Goal: Information Seeking & Learning: Learn about a topic

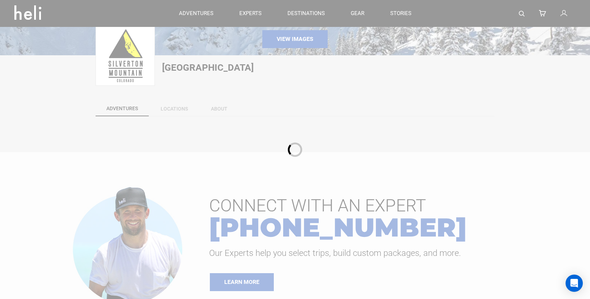
scroll to position [110, 0]
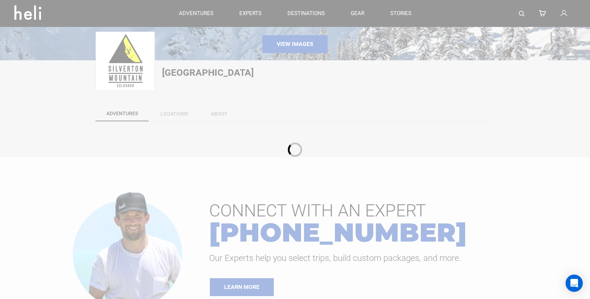
click at [179, 115] on div at bounding box center [295, 149] width 590 height 299
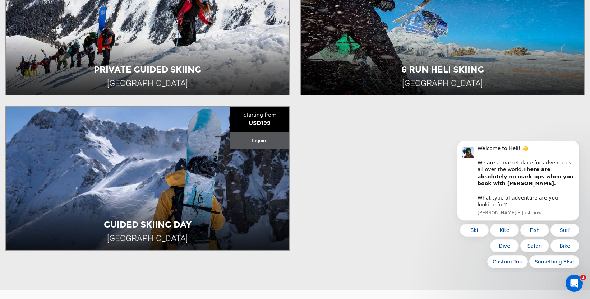
scroll to position [441, 0]
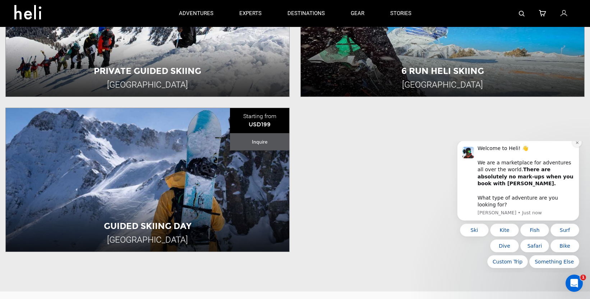
click at [576, 145] on icon "Dismiss notification" at bounding box center [577, 143] width 4 height 4
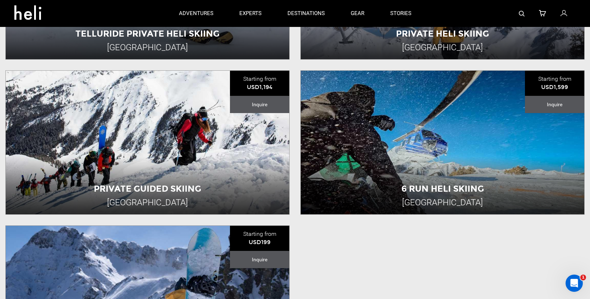
scroll to position [314, 0]
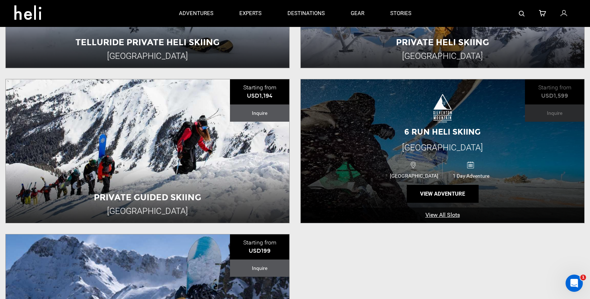
click at [506, 158] on div "USA 1 Day Adventure" at bounding box center [443, 169] width 170 height 24
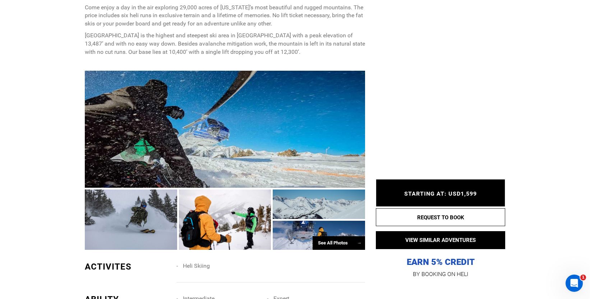
scroll to position [341, 0]
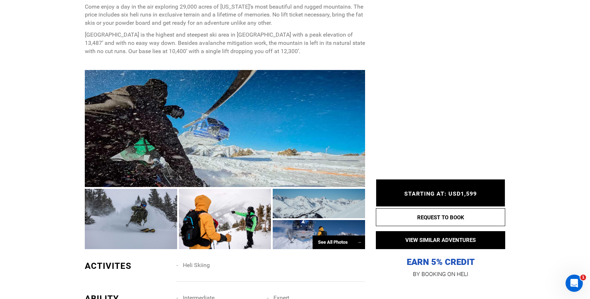
click at [330, 246] on div "See All Photos →" at bounding box center [339, 243] width 52 height 14
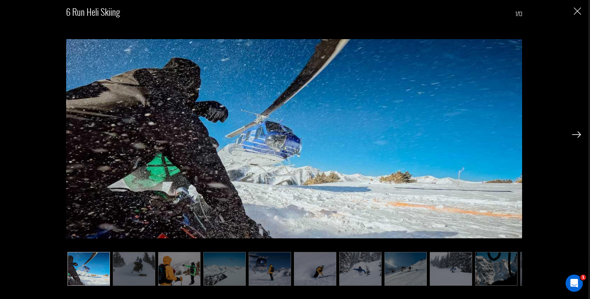
scroll to position [358, 0]
click at [159, 260] on img at bounding box center [179, 269] width 42 height 34
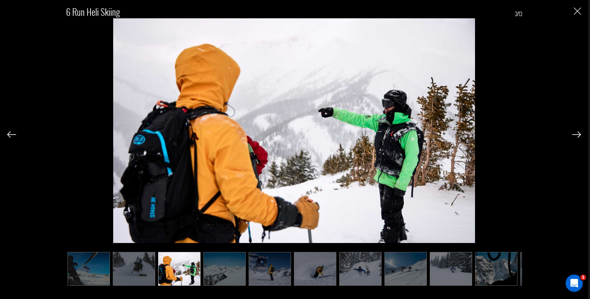
click at [215, 263] on img at bounding box center [224, 269] width 42 height 34
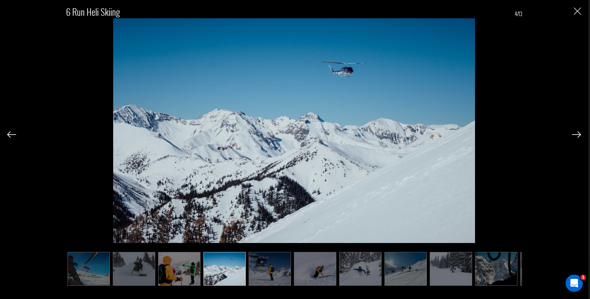
click at [261, 266] on img at bounding box center [270, 269] width 42 height 34
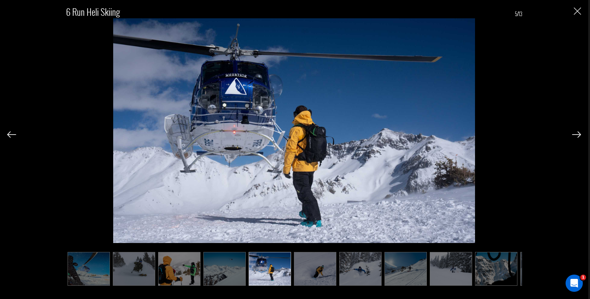
click at [318, 262] on img at bounding box center [315, 269] width 42 height 34
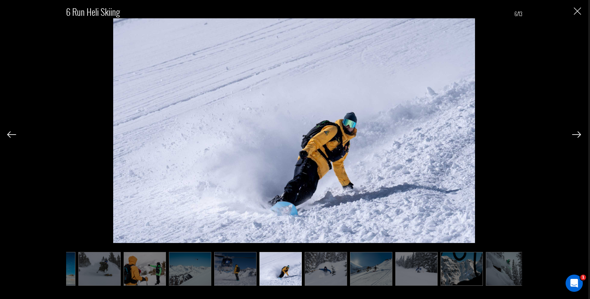
scroll to position [0, 36]
click at [351, 268] on img at bounding box center [370, 269] width 42 height 34
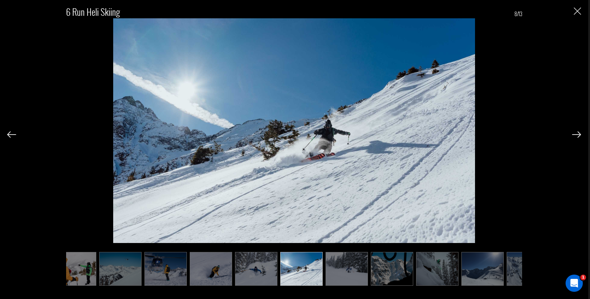
scroll to position [0, 108]
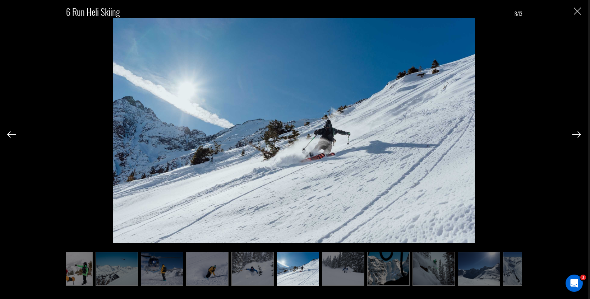
click at [366, 273] on ul at bounding box center [294, 269] width 456 height 34
click at [354, 273] on img at bounding box center [343, 269] width 42 height 34
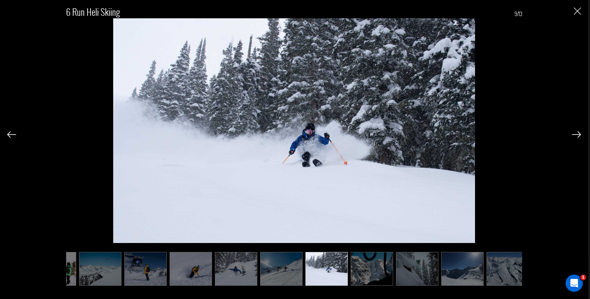
scroll to position [0, 132]
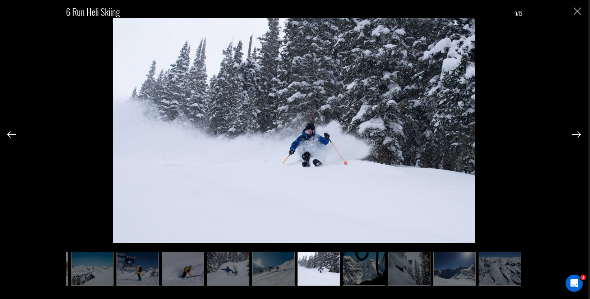
click at [376, 269] on img at bounding box center [364, 269] width 42 height 34
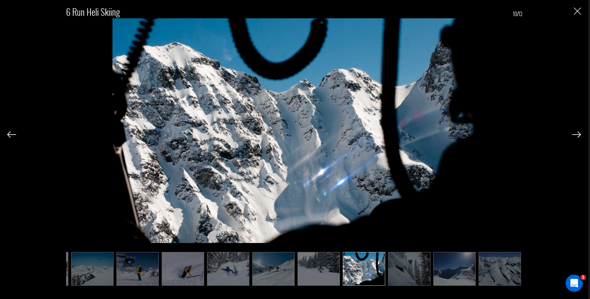
click at [398, 268] on img at bounding box center [409, 269] width 42 height 34
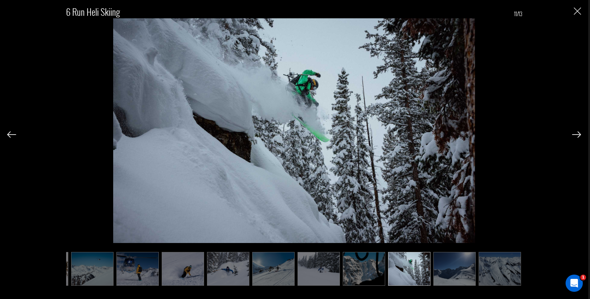
click at [430, 268] on ul at bounding box center [294, 269] width 456 height 34
click at [436, 268] on img at bounding box center [454, 269] width 42 height 34
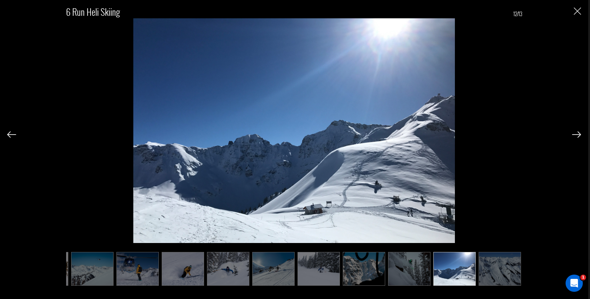
scroll to position [354, 0]
click at [507, 268] on img at bounding box center [500, 269] width 42 height 34
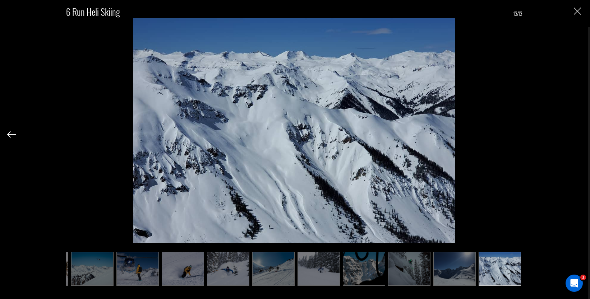
drag, startPoint x: 577, startPoint y: 10, endPoint x: 574, endPoint y: 14, distance: 5.2
click at [577, 10] on img "Close" at bounding box center [577, 11] width 7 height 7
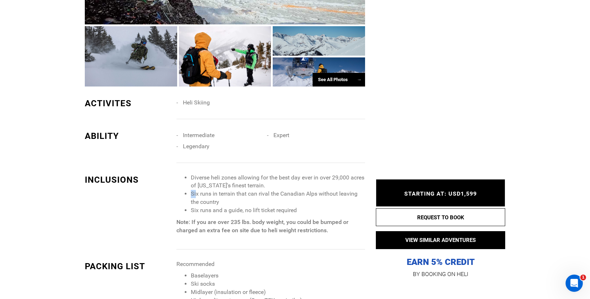
scroll to position [504, 0]
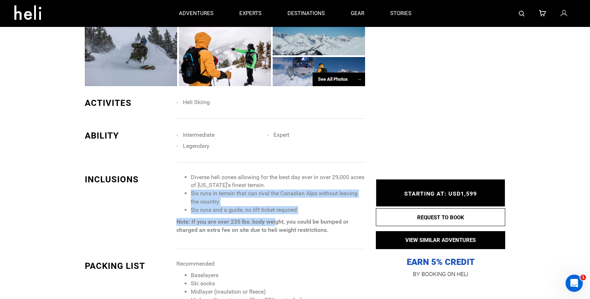
drag, startPoint x: 191, startPoint y: 193, endPoint x: 260, endPoint y: 213, distance: 71.9
click at [274, 225] on span "Diverse heli zones allowing for the best day ever in over 29,000 acres of Color…" at bounding box center [270, 204] width 189 height 61
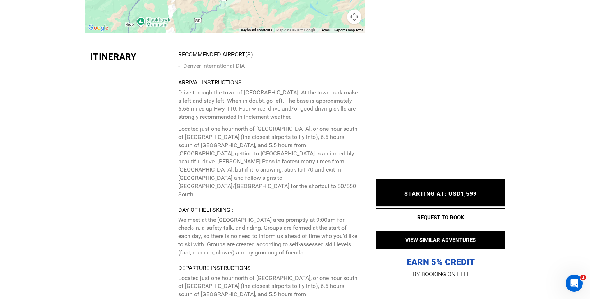
scroll to position [1271, 0]
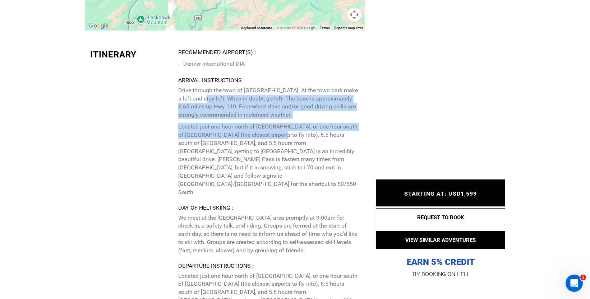
drag, startPoint x: 199, startPoint y: 98, endPoint x: 267, endPoint y: 135, distance: 77.0
click at [267, 135] on p "Drive through the town of Silverton. At the town park make a left and stay left…" at bounding box center [268, 142] width 181 height 110
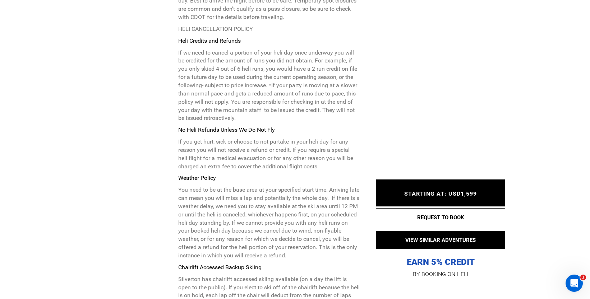
scroll to position [1831, 0]
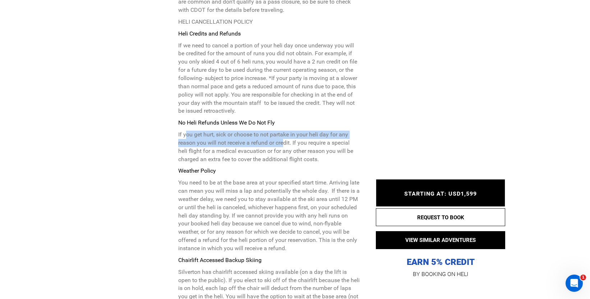
drag, startPoint x: 189, startPoint y: 87, endPoint x: 285, endPoint y: 97, distance: 96.8
click at [285, 131] on p "If you get hurt, sick or choose to not partake in your heli day for any reason …" at bounding box center [268, 147] width 181 height 33
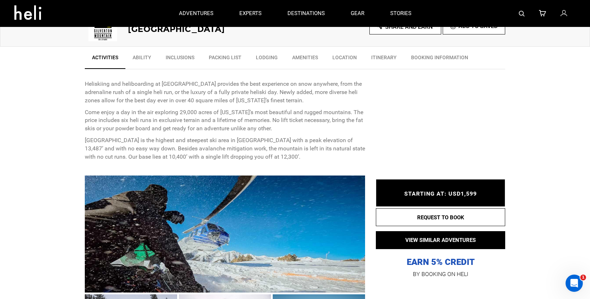
scroll to position [157, 0]
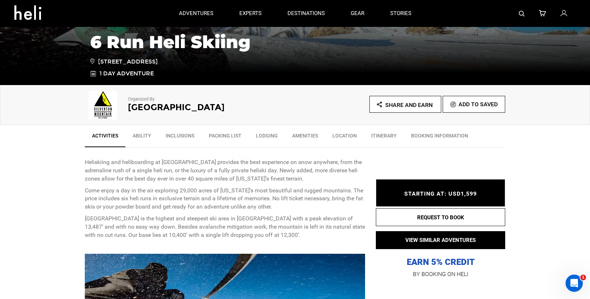
click at [184, 138] on link "Inclusions" at bounding box center [179, 138] width 43 height 18
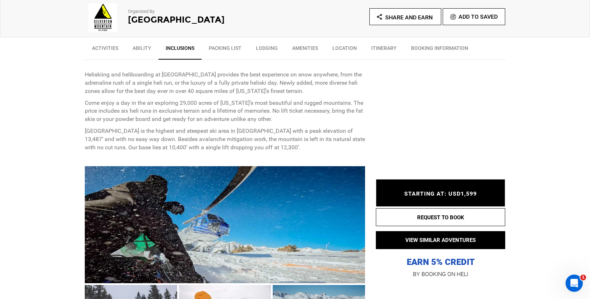
scroll to position [239, 0]
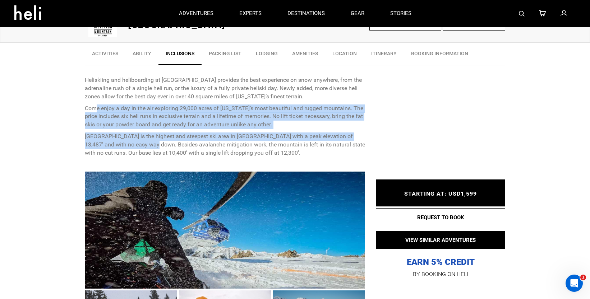
drag, startPoint x: 95, startPoint y: 110, endPoint x: 137, endPoint y: 140, distance: 51.7
click at [138, 141] on div "Heliskiing and heliboarding at Silverton Mountain provides the best experience …" at bounding box center [225, 116] width 280 height 81
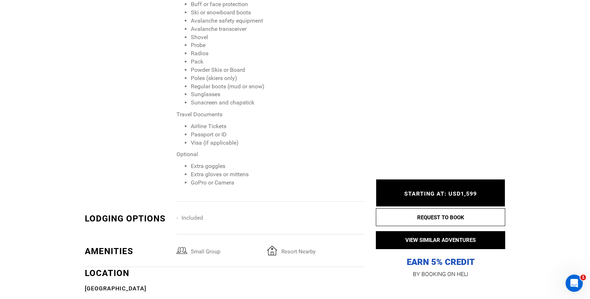
scroll to position [842, 0]
click at [193, 218] on li "Included" at bounding box center [221, 217] width 91 height 11
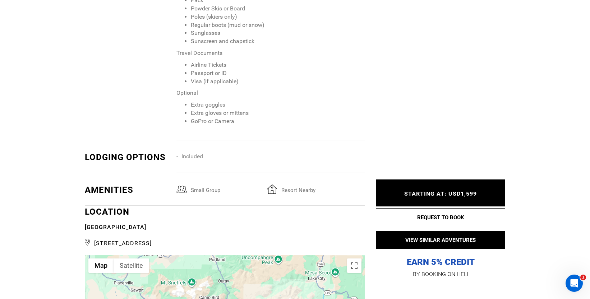
scroll to position [906, 0]
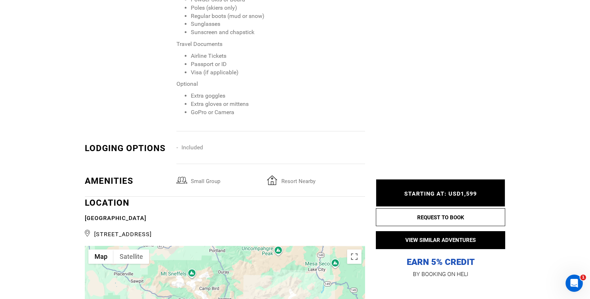
click at [301, 183] on span "resort nearby" at bounding box center [318, 179] width 80 height 9
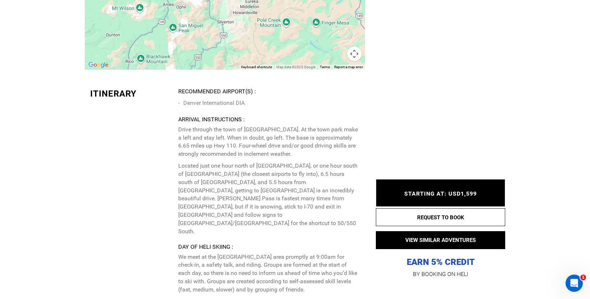
scroll to position [1249, 0]
